Goal: Information Seeking & Learning: Learn about a topic

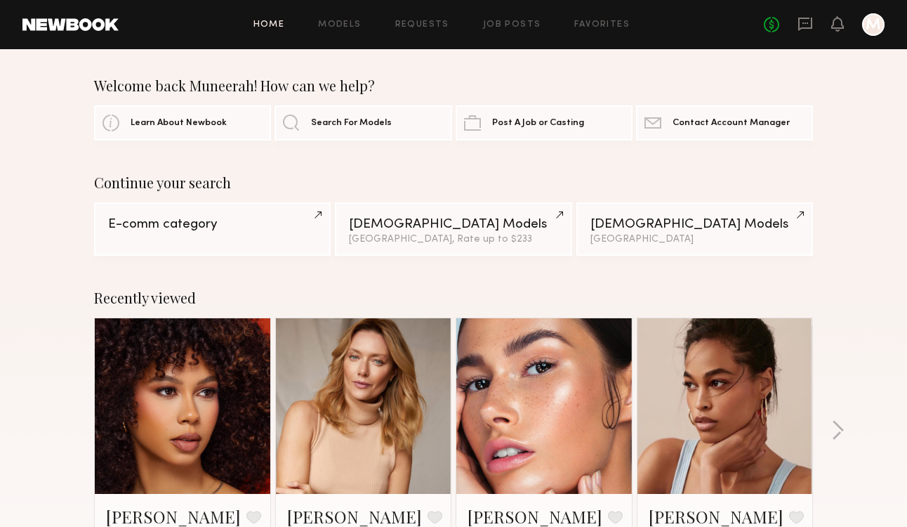
click at [43, 129] on div "Welcome back Muneerah! How can we help? Learn About Newbook Search For Models P…" at bounding box center [453, 108] width 907 height 63
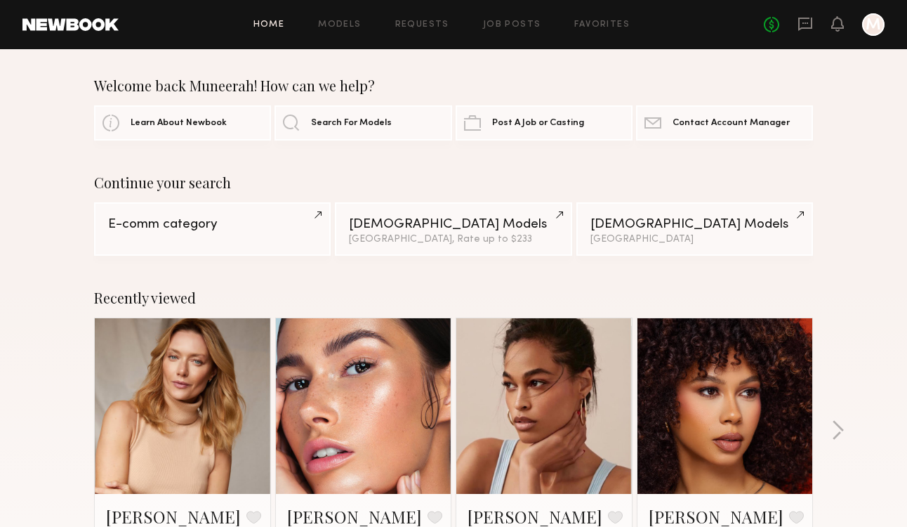
click at [855, 244] on div "Continue your search E-comm category [DEMOGRAPHIC_DATA] Models [GEOGRAPHIC_DATA…" at bounding box center [453, 214] width 907 height 81
click at [839, 29] on icon at bounding box center [838, 30] width 4 height 2
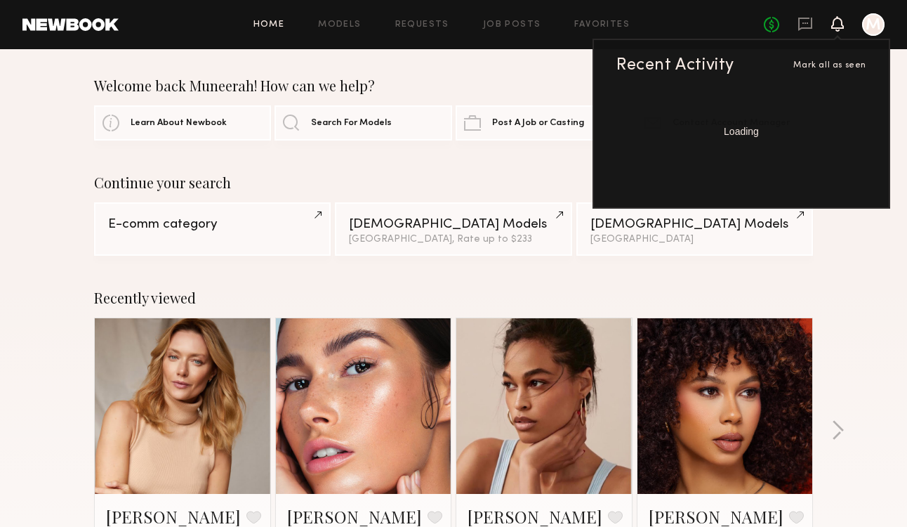
click at [836, 26] on icon at bounding box center [837, 23] width 11 height 10
